Goal: Use online tool/utility

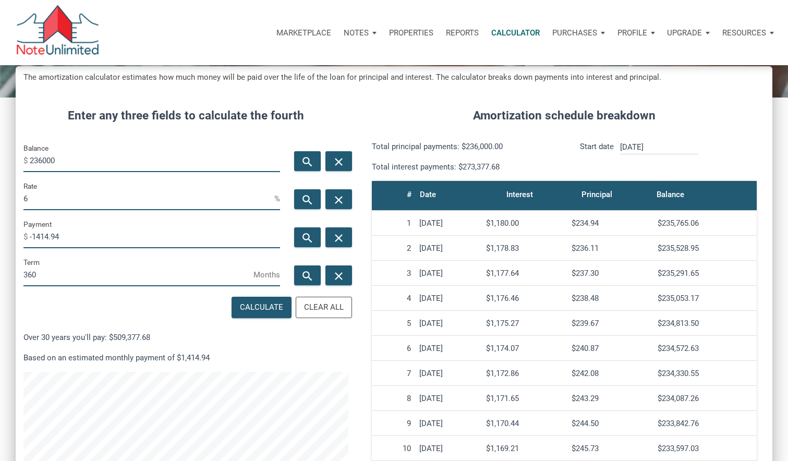
scroll to position [513, 757]
click at [52, 163] on input "236000" at bounding box center [155, 160] width 250 height 23
type input "80000"
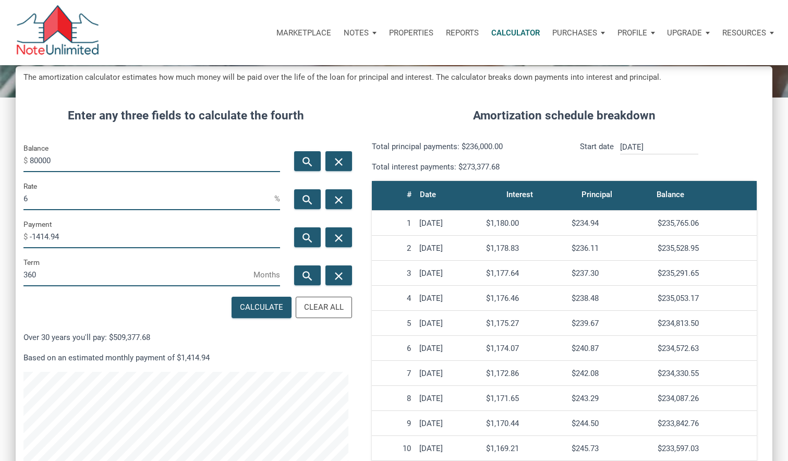
click at [722, 101] on div "Amortization schedule breakdown Total principal payments: $236,000.00 Total int…" at bounding box center [564, 335] width 416 height 488
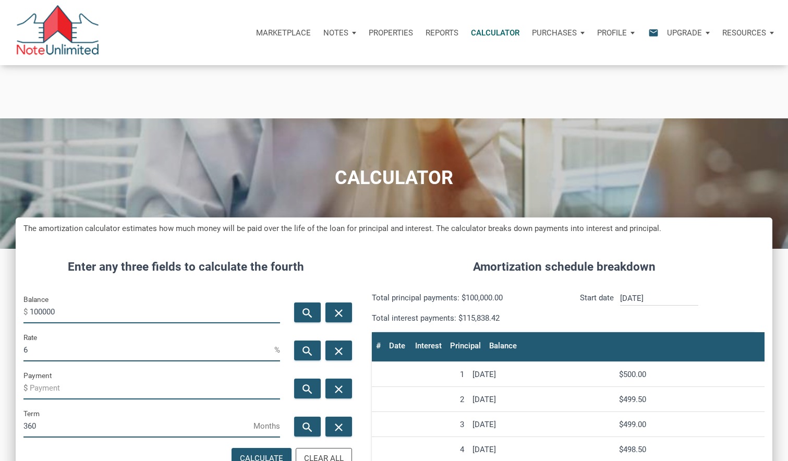
scroll to position [94, 0]
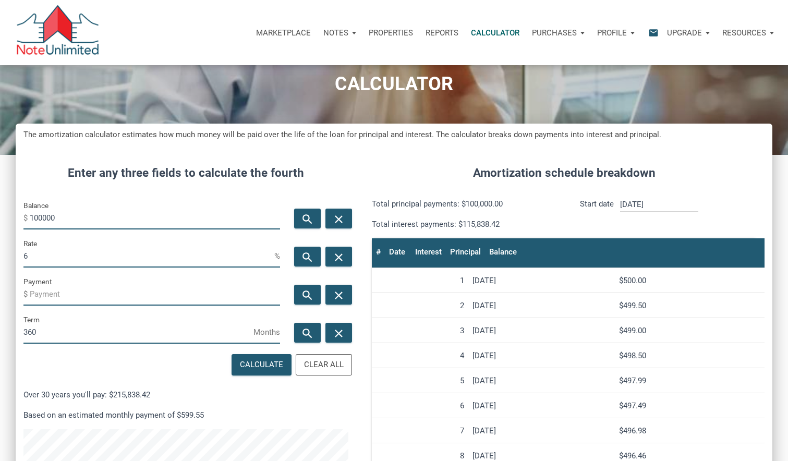
click at [72, 224] on input "100000" at bounding box center [155, 217] width 250 height 23
click at [72, 223] on input "100000" at bounding box center [155, 217] width 250 height 23
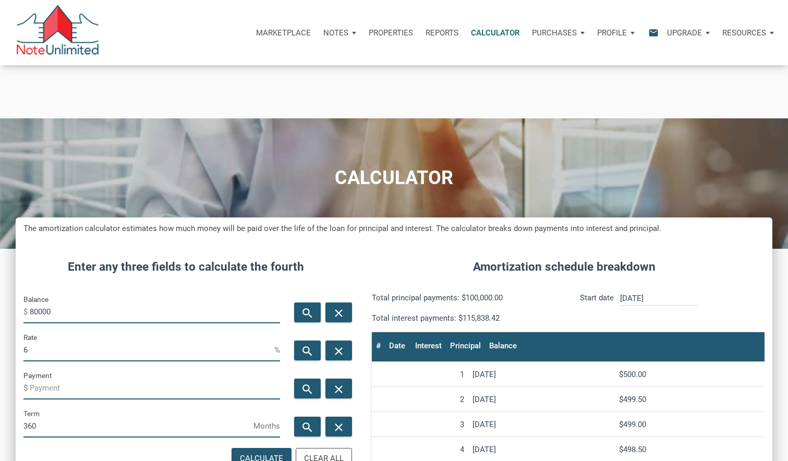
type input "80000"
click at [112, 349] on input "6" at bounding box center [148, 349] width 251 height 23
type input "0"
click at [302, 387] on icon "search" at bounding box center [307, 388] width 13 height 13
type input "-222.22"
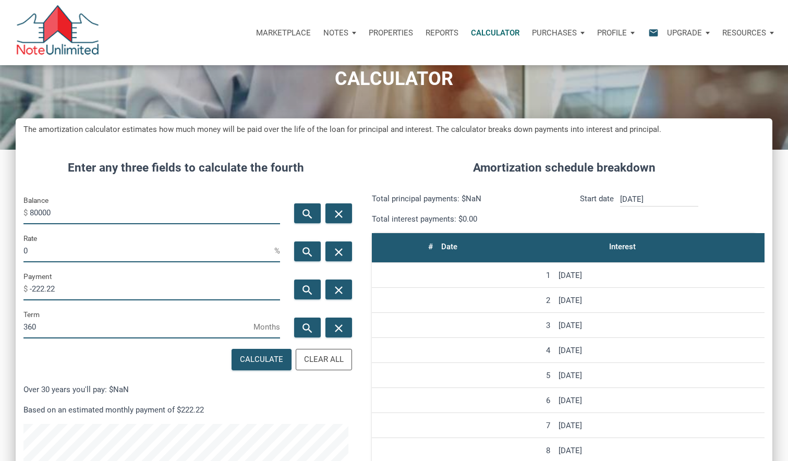
scroll to position [101, 0]
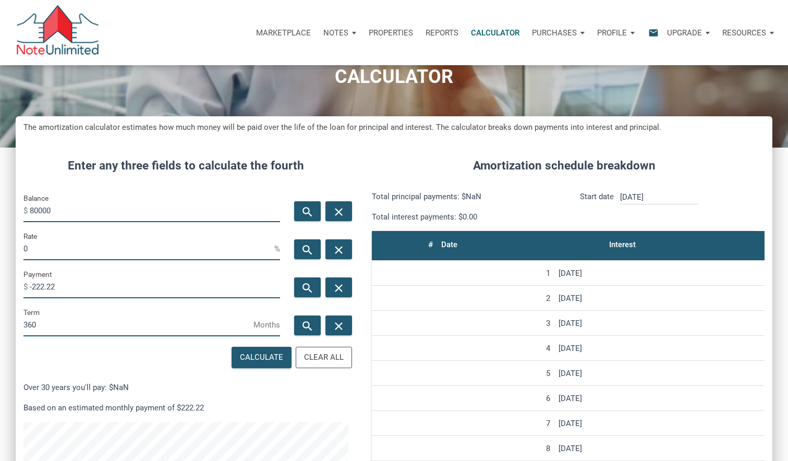
click at [65, 244] on input "0" at bounding box center [148, 248] width 251 height 23
type input "6"
click at [312, 290] on icon "search" at bounding box center [307, 287] width 13 height 13
type input "-479.64"
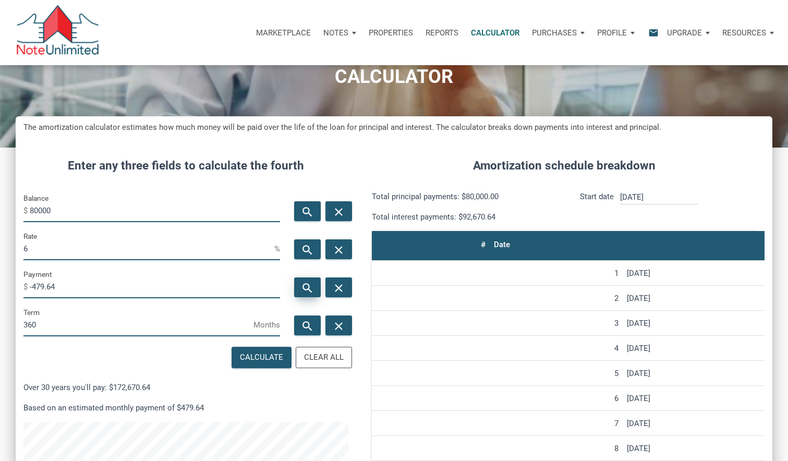
scroll to position [513, 757]
click at [69, 209] on input "80000" at bounding box center [155, 210] width 250 height 23
click at [40, 242] on input "6" at bounding box center [148, 248] width 251 height 23
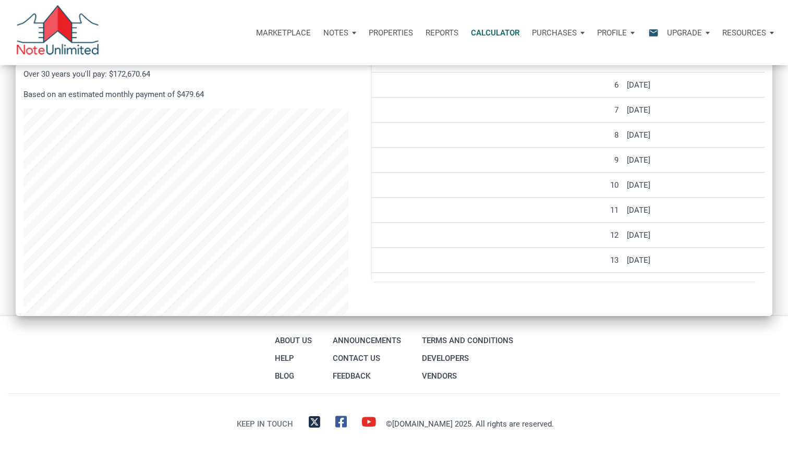
scroll to position [0, 0]
